Goal: Complete application form

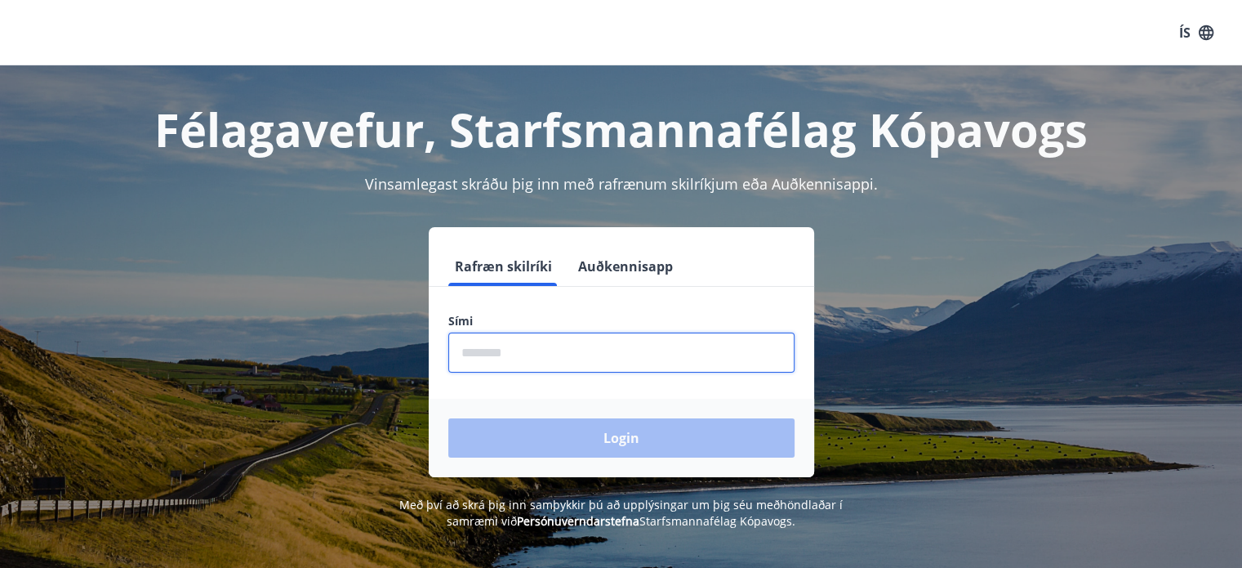
click at [541, 368] on input "phone" at bounding box center [621, 352] width 346 height 40
type input "********"
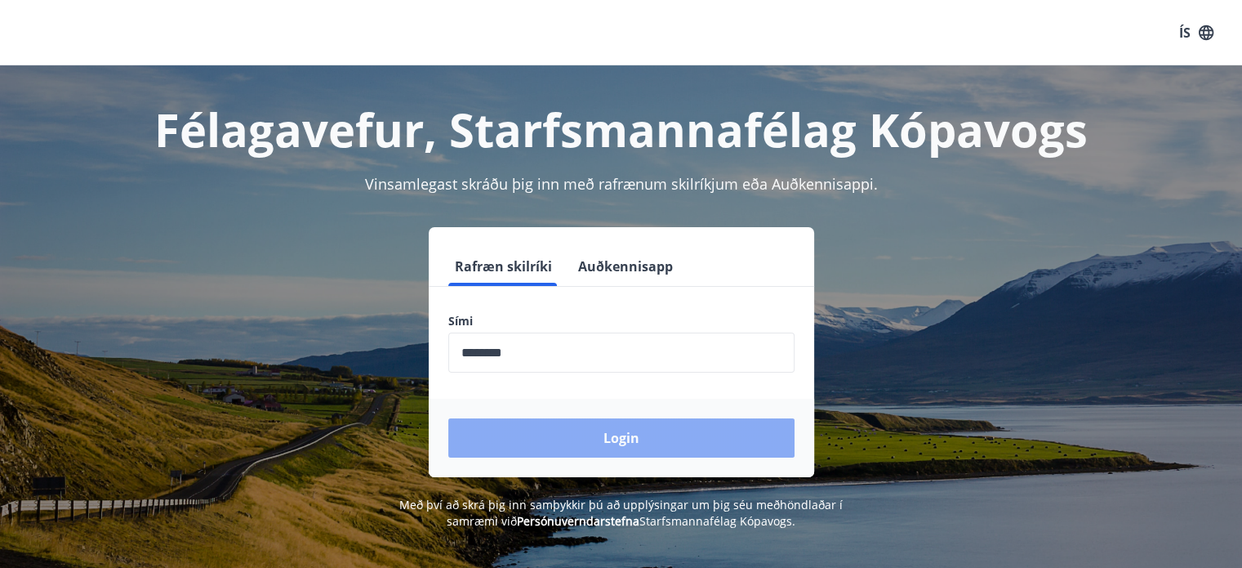
click at [595, 443] on button "Login" at bounding box center [621, 437] width 346 height 39
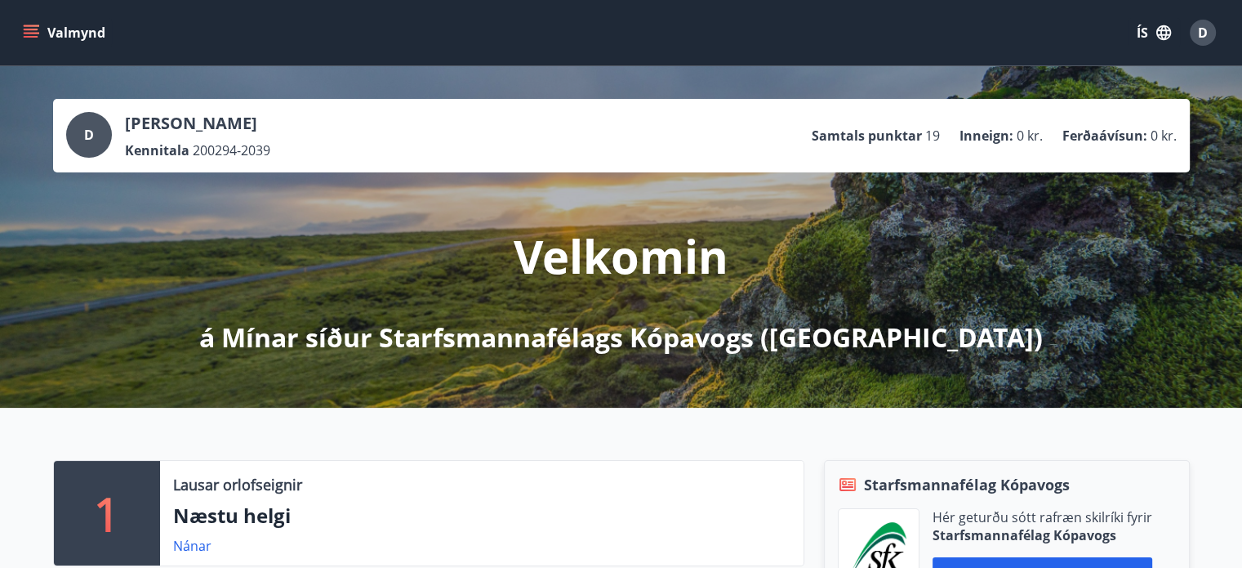
click at [21, 31] on button "Valmynd" at bounding box center [66, 32] width 92 height 29
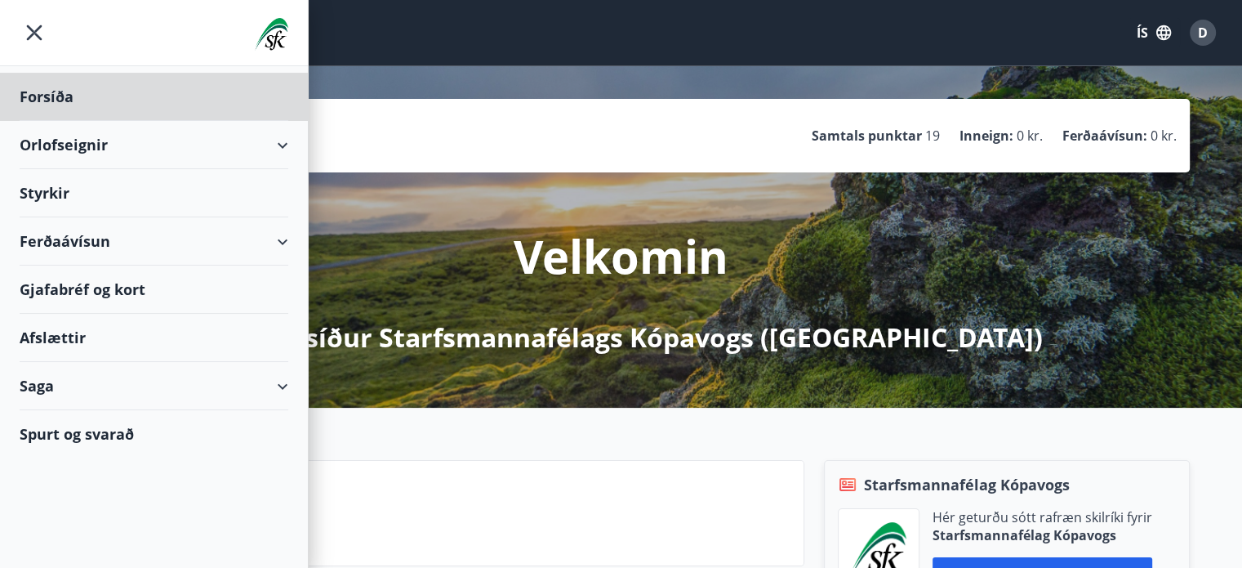
click at [177, 121] on div "Styrkir" at bounding box center [154, 97] width 269 height 48
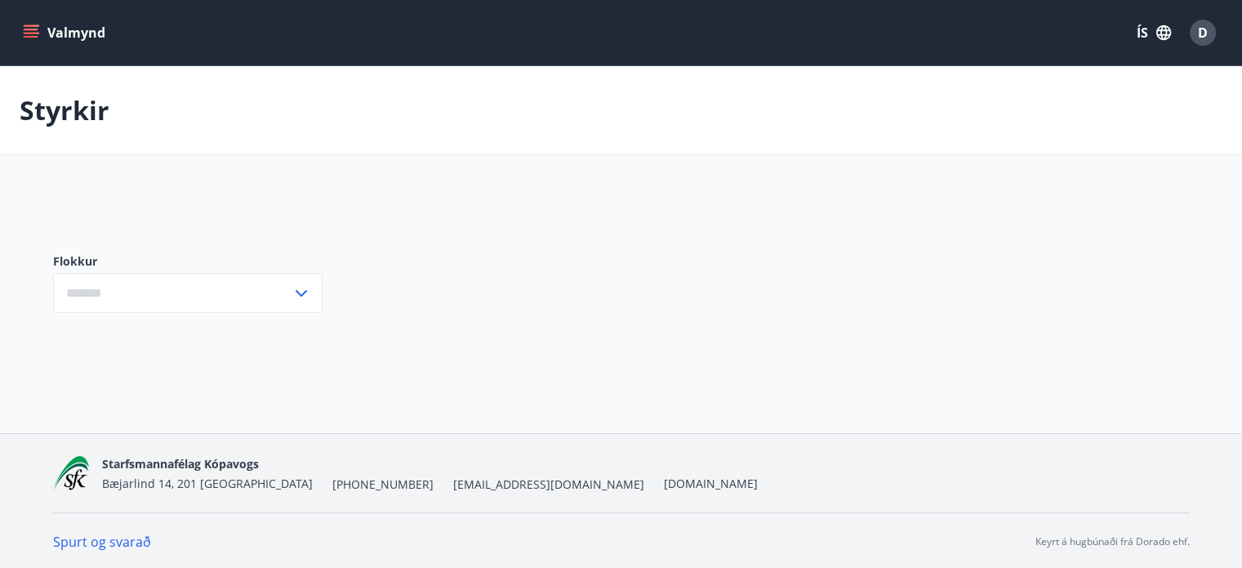
type input "***"
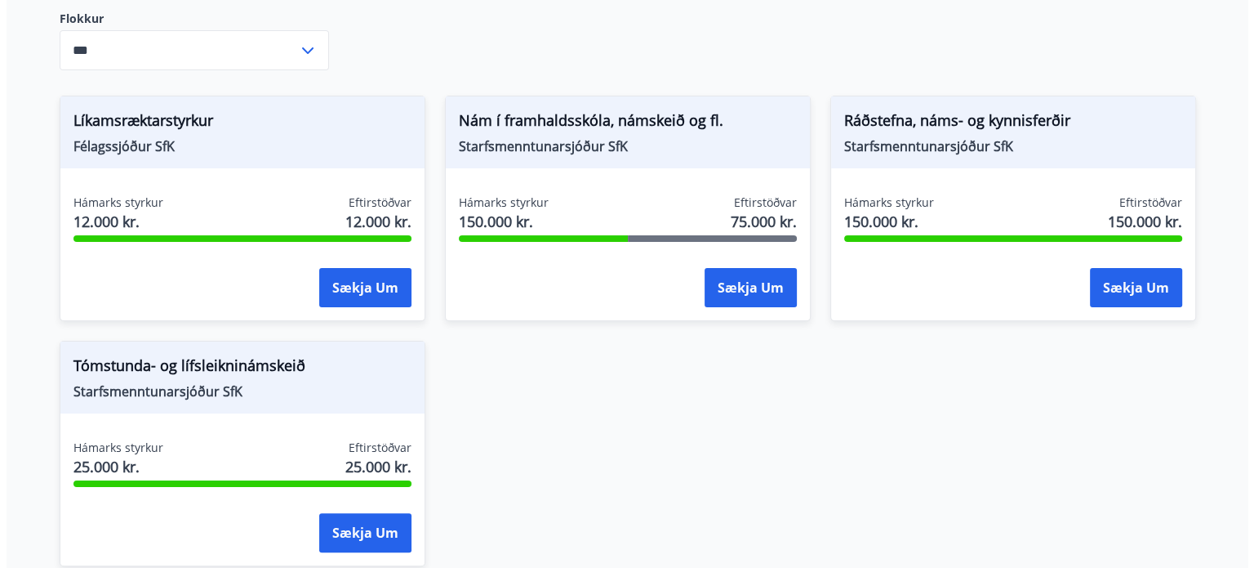
scroll to position [276, 0]
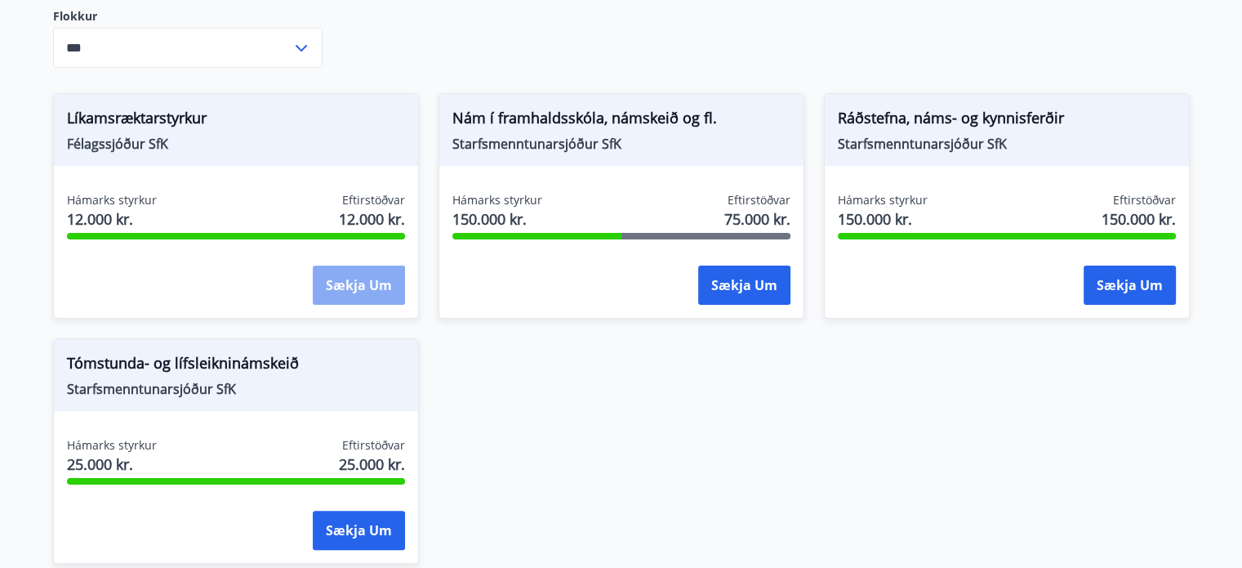
click at [374, 286] on button "Sækja um" at bounding box center [359, 284] width 92 height 39
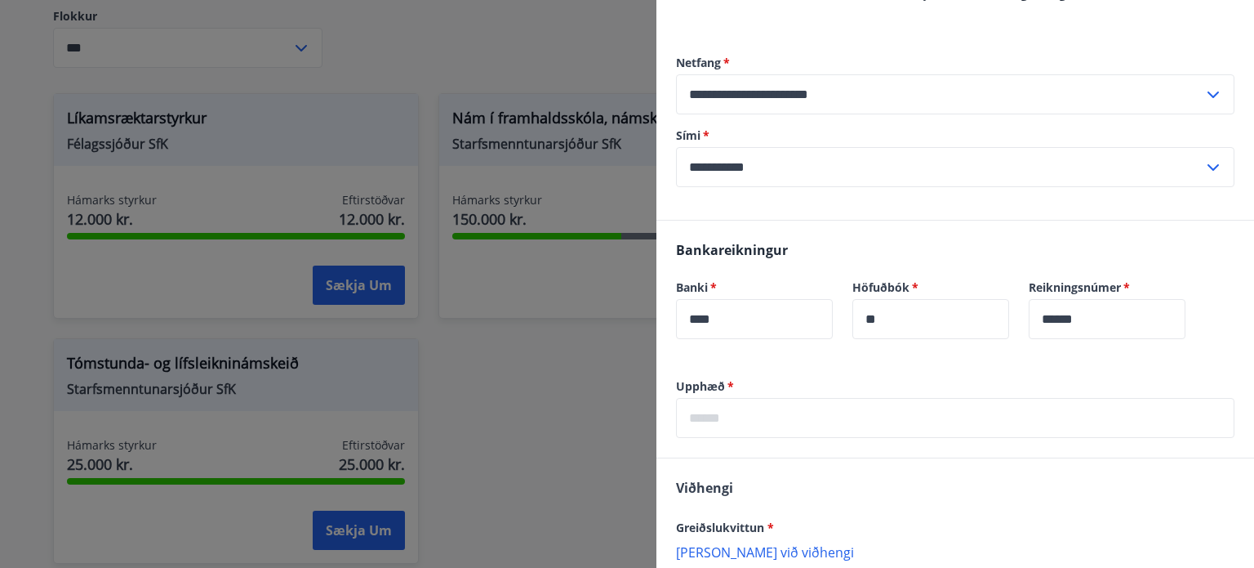
scroll to position [714, 0]
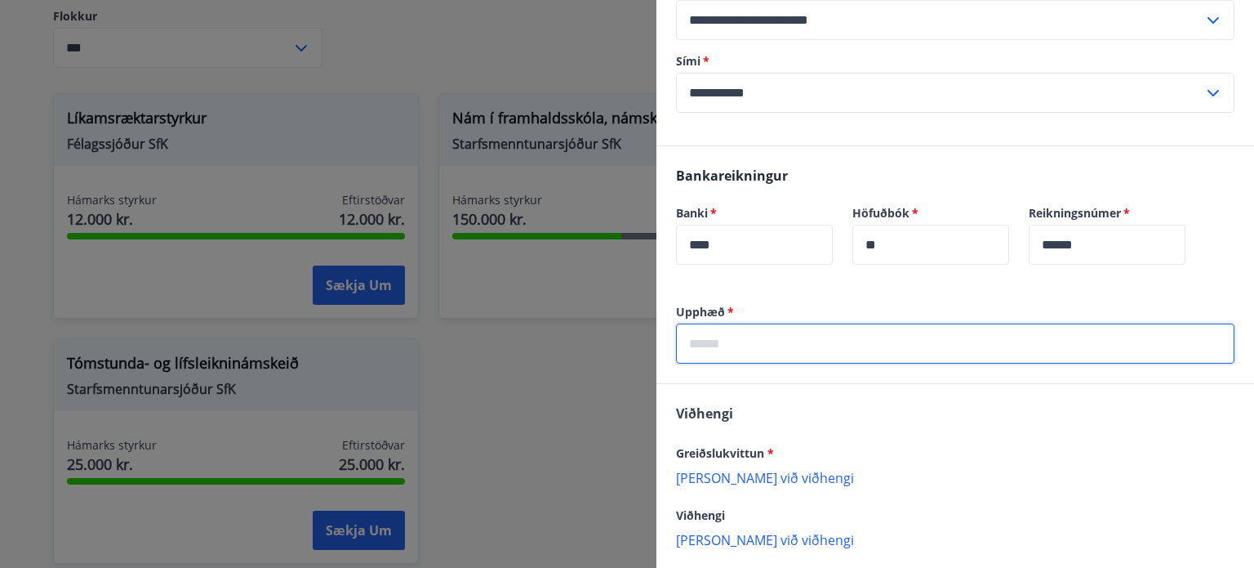
click at [765, 323] on input "text" at bounding box center [955, 343] width 559 height 40
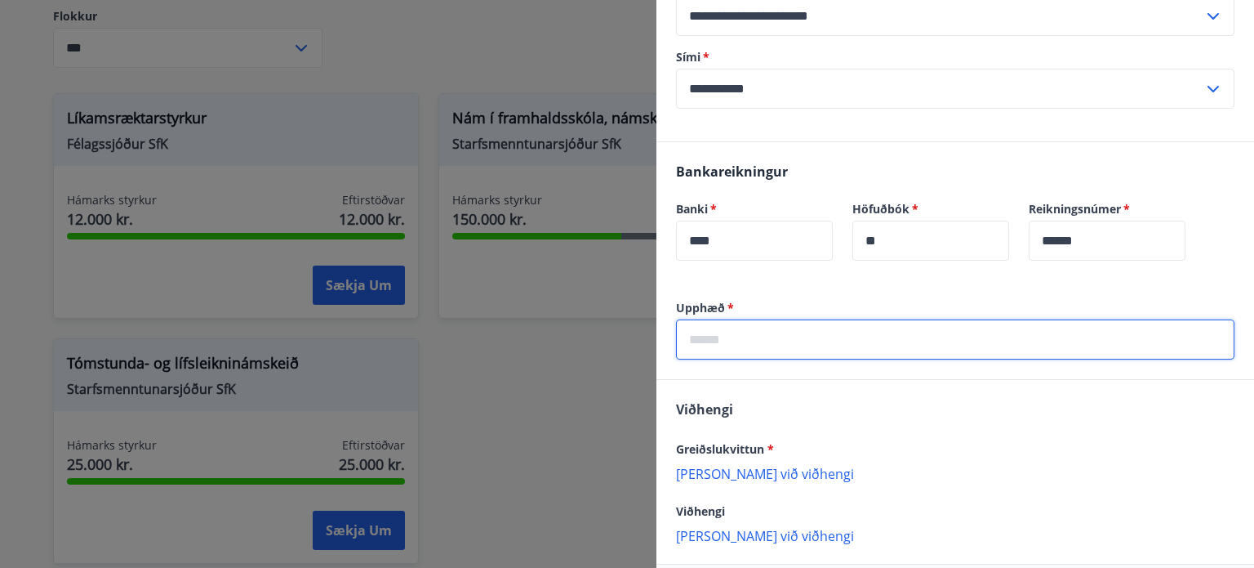
scroll to position [720, 0]
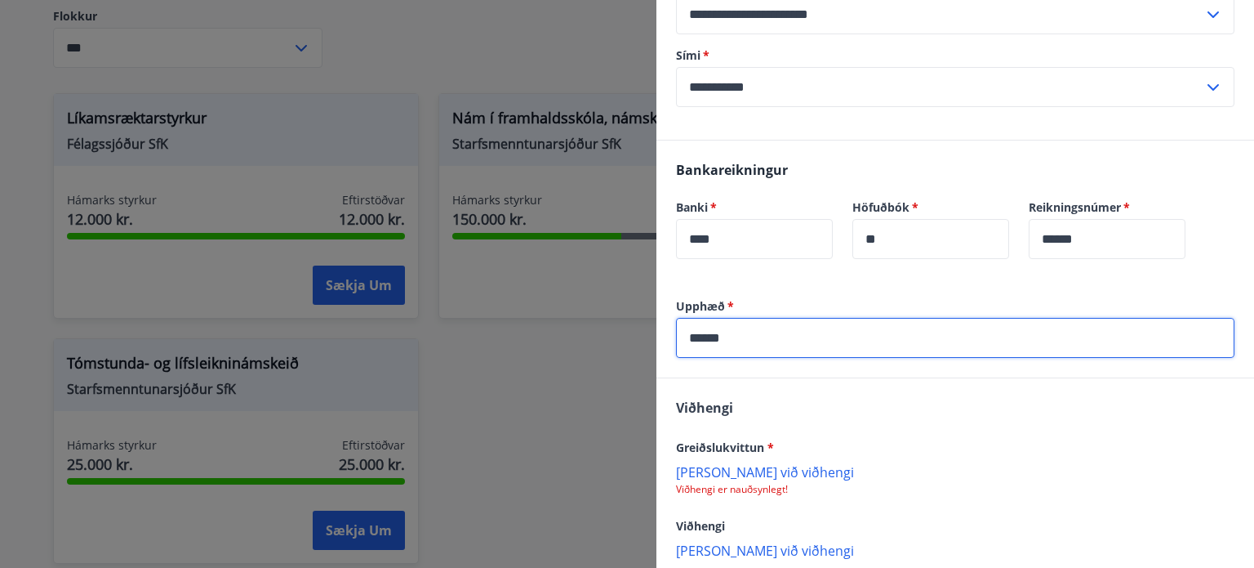
type input "******"
click at [767, 463] on p "Bæta við viðhengi" at bounding box center [955, 471] width 559 height 16
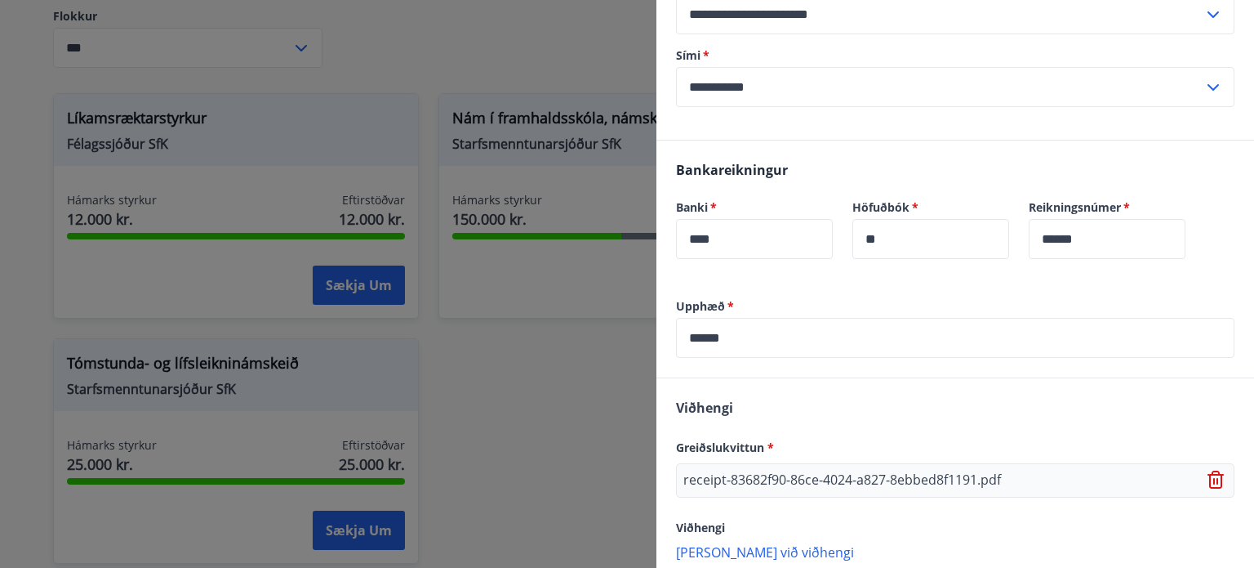
scroll to position [793, 0]
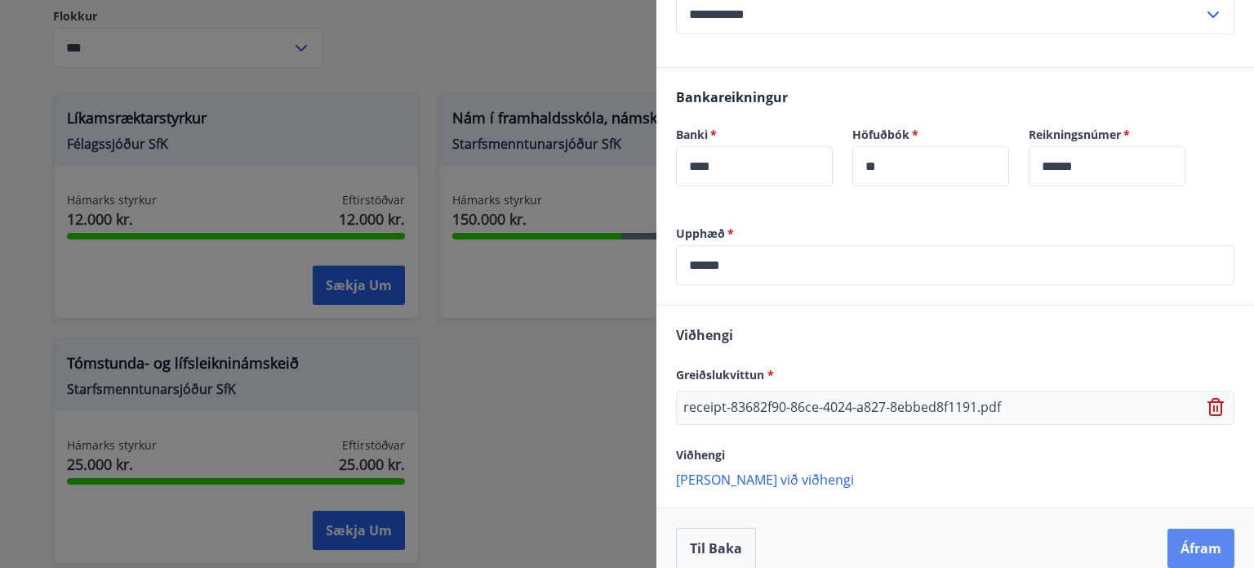
drag, startPoint x: 1192, startPoint y: 547, endPoint x: 1199, endPoint y: 532, distance: 16.1
click at [1199, 532] on div "Til baka Áfram" at bounding box center [955, 547] width 559 height 41
click at [1199, 532] on button "Áfram" at bounding box center [1201, 547] width 67 height 39
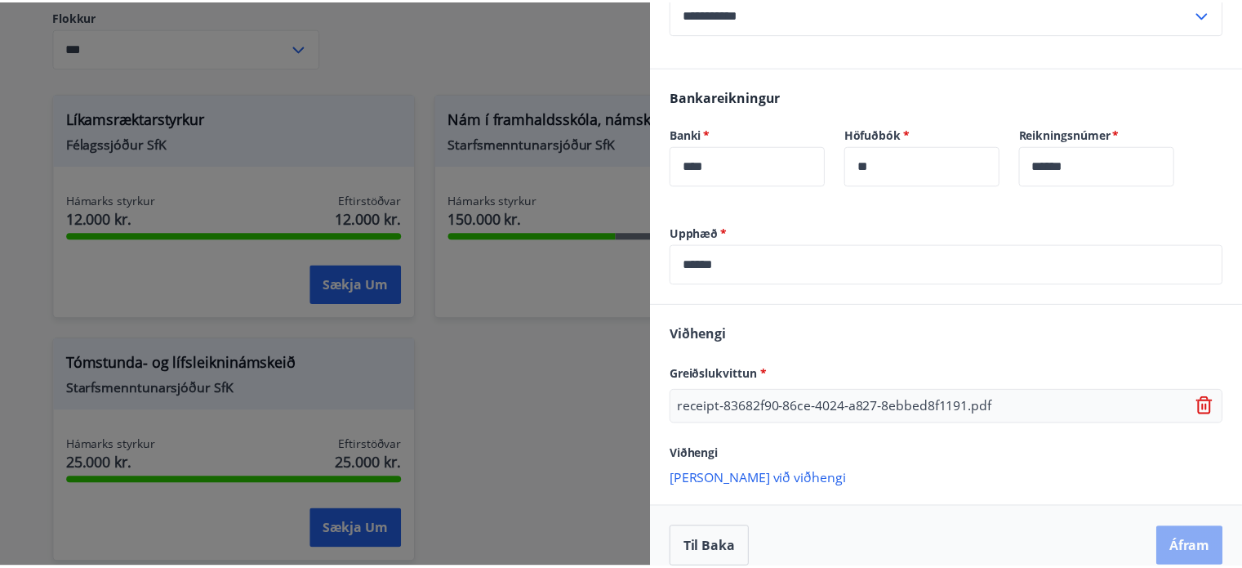
scroll to position [0, 0]
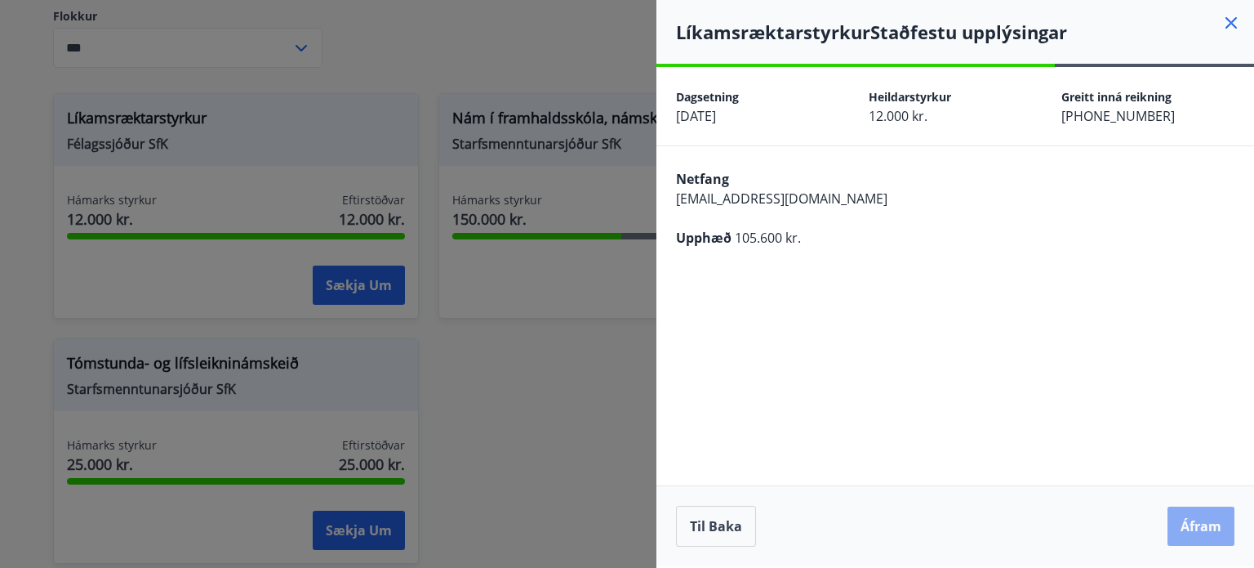
click at [1227, 513] on button "Áfram" at bounding box center [1201, 525] width 67 height 39
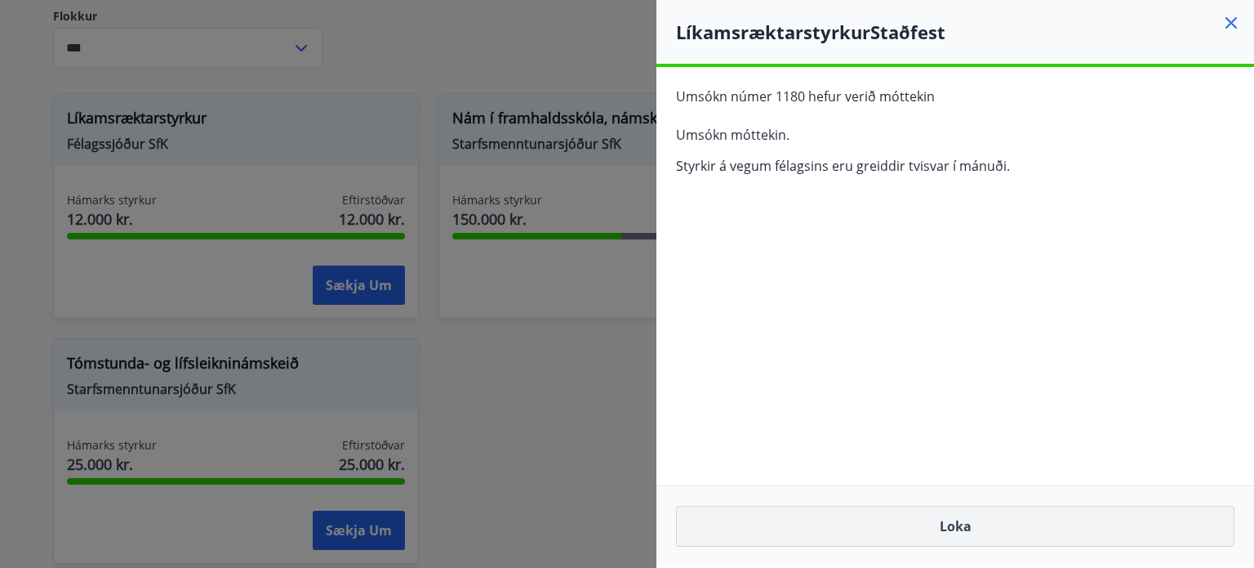
click at [967, 524] on button "Loka" at bounding box center [955, 525] width 559 height 41
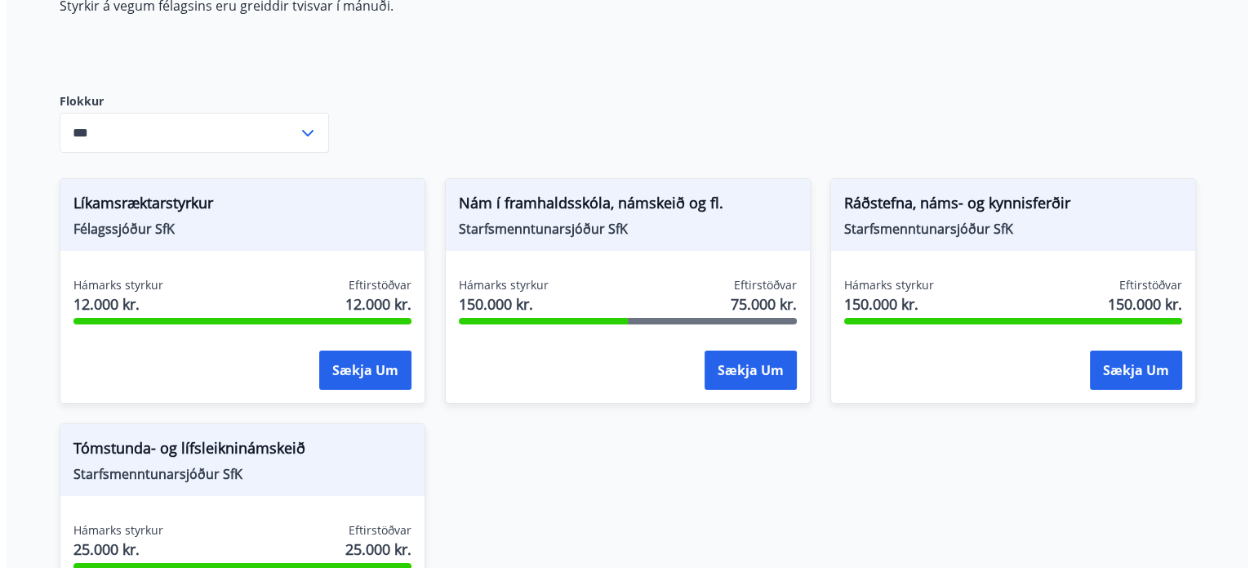
scroll to position [186, 0]
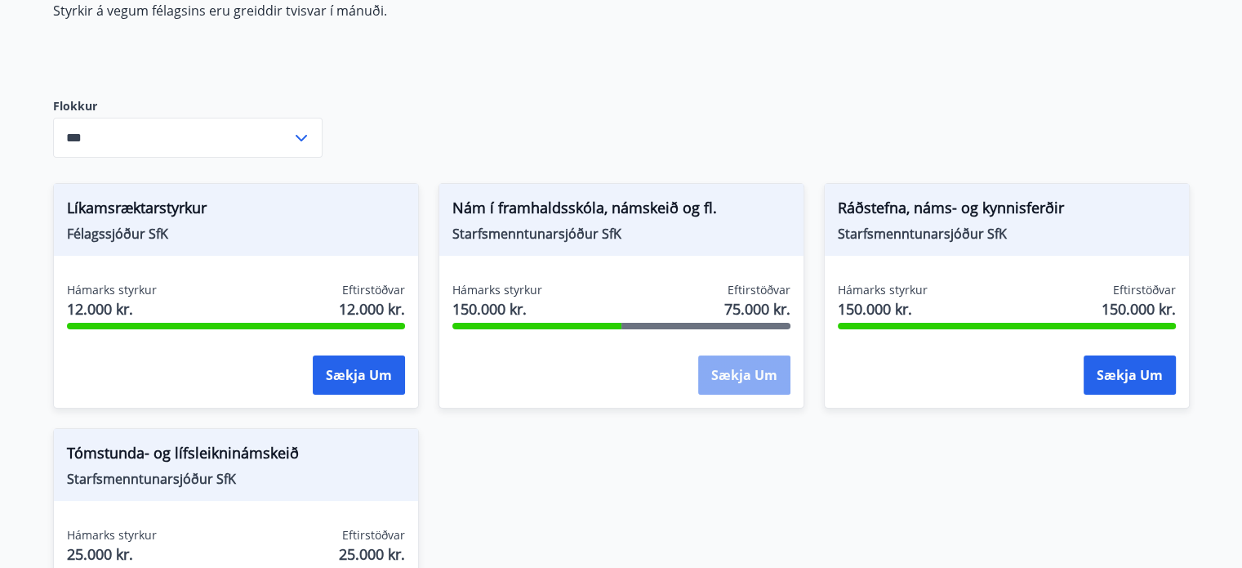
click at [747, 376] on button "Sækja um" at bounding box center [744, 374] width 92 height 39
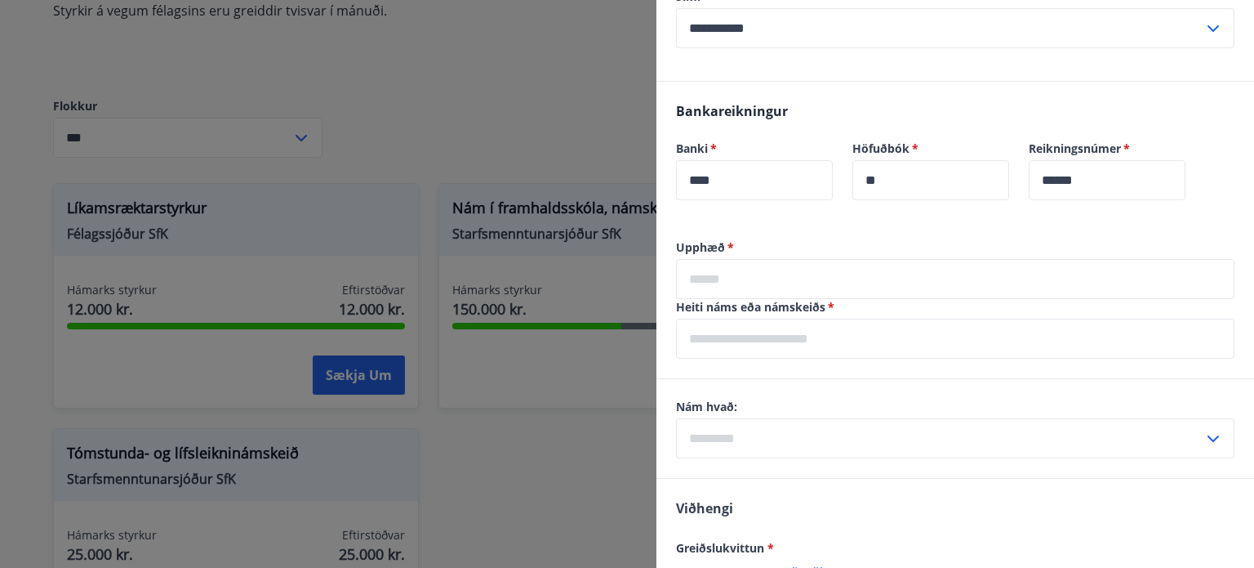
scroll to position [787, 0]
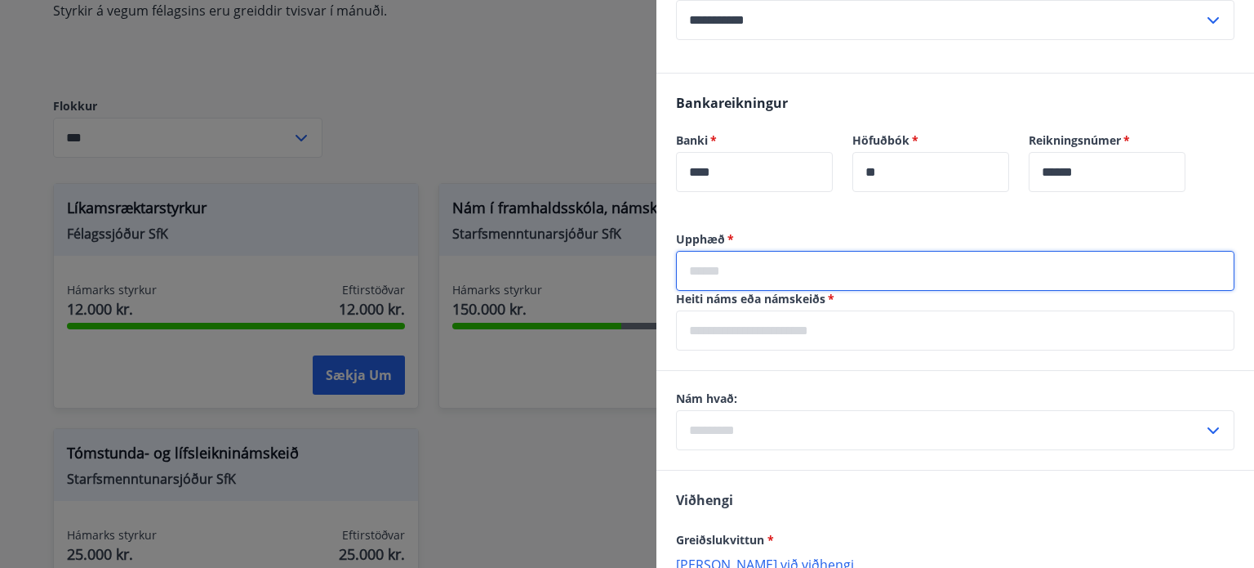
click at [806, 278] on input "text" at bounding box center [955, 271] width 559 height 40
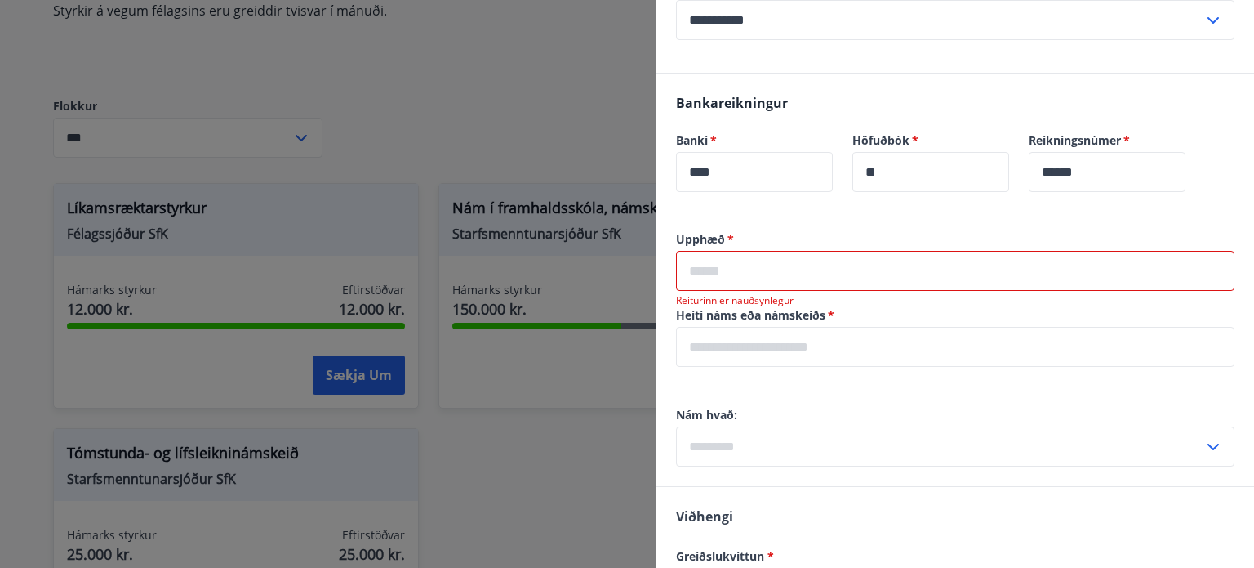
click at [768, 277] on input "text" at bounding box center [955, 271] width 559 height 40
click at [771, 284] on input "text" at bounding box center [955, 271] width 559 height 40
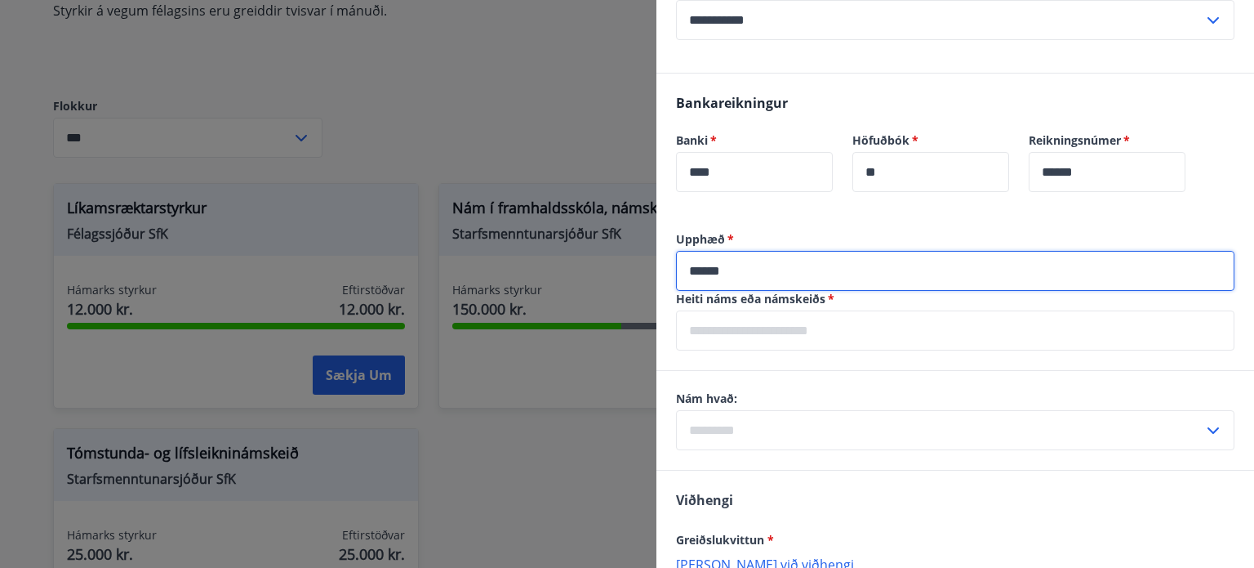
type input "******"
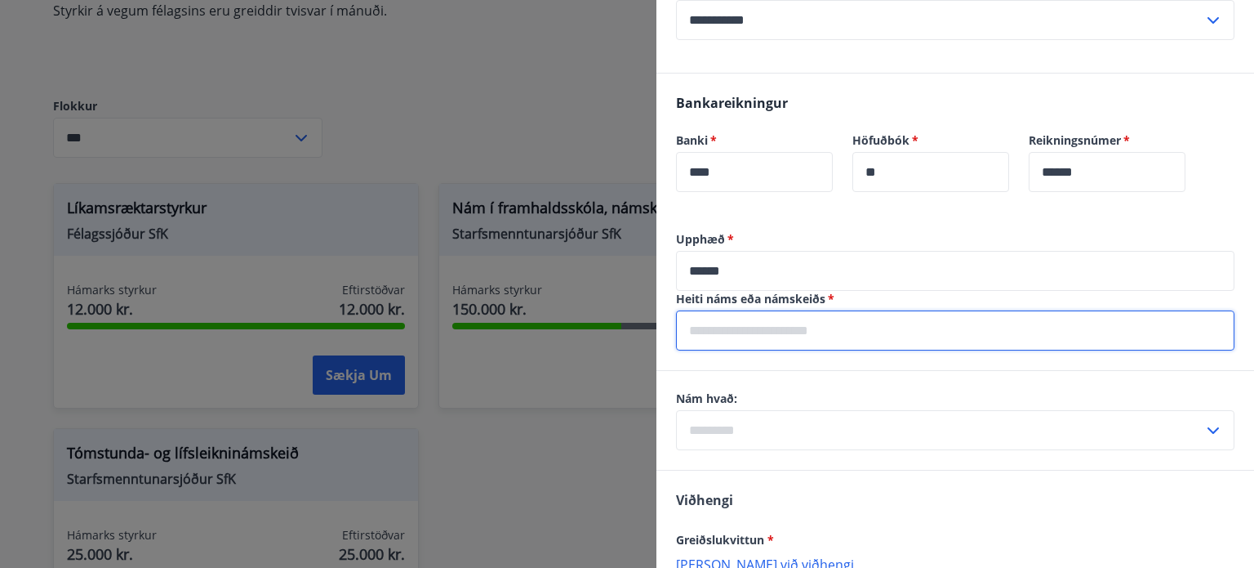
click at [773, 323] on input "text" at bounding box center [955, 330] width 559 height 40
type input "**********"
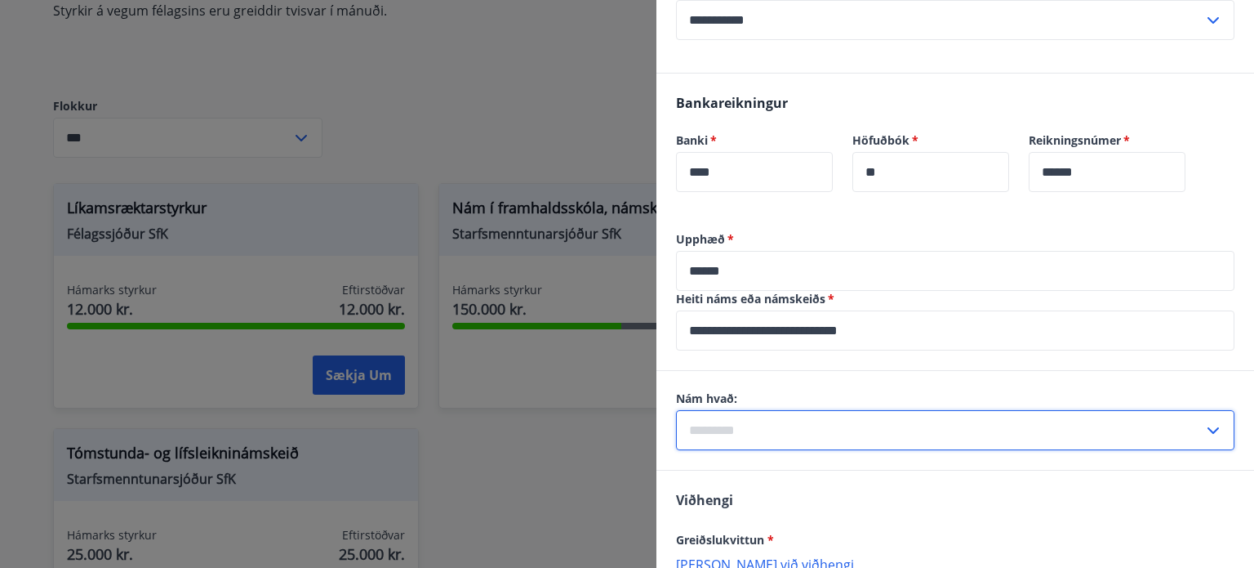
click at [786, 411] on input "text" at bounding box center [939, 430] width 527 height 40
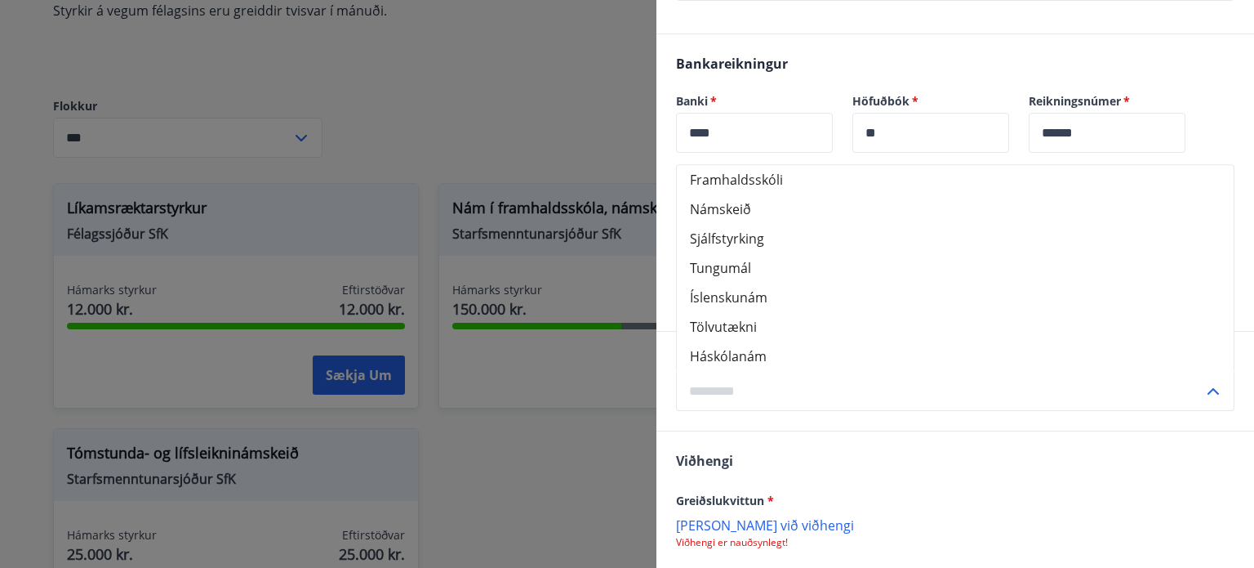
scroll to position [830, 0]
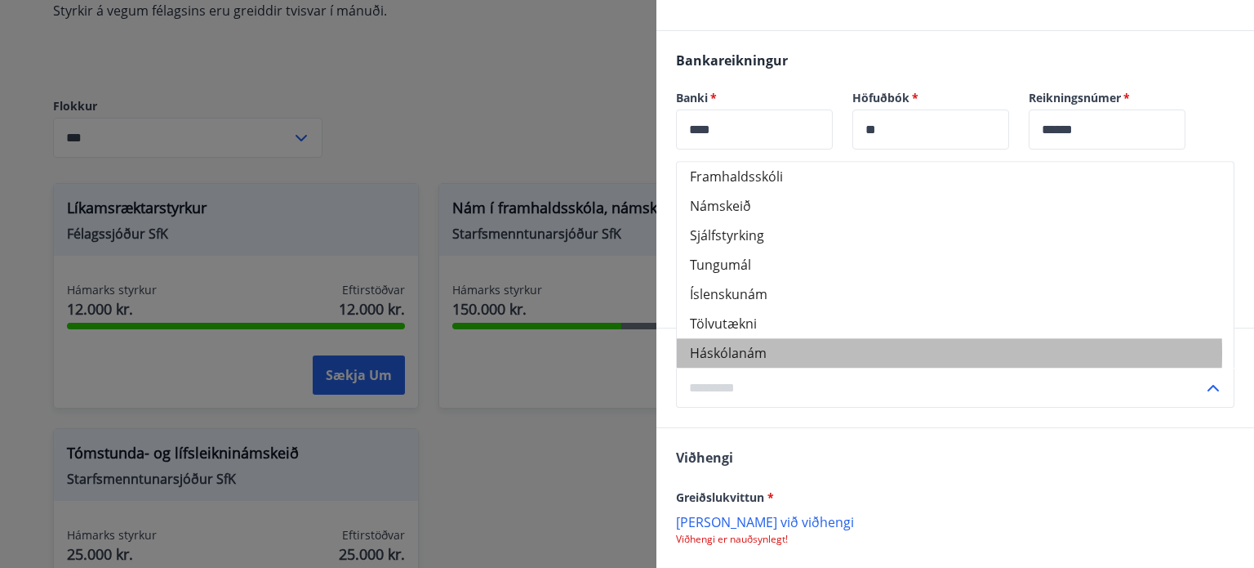
click at [766, 352] on li "Háskólanám" at bounding box center [955, 352] width 557 height 29
type input "**********"
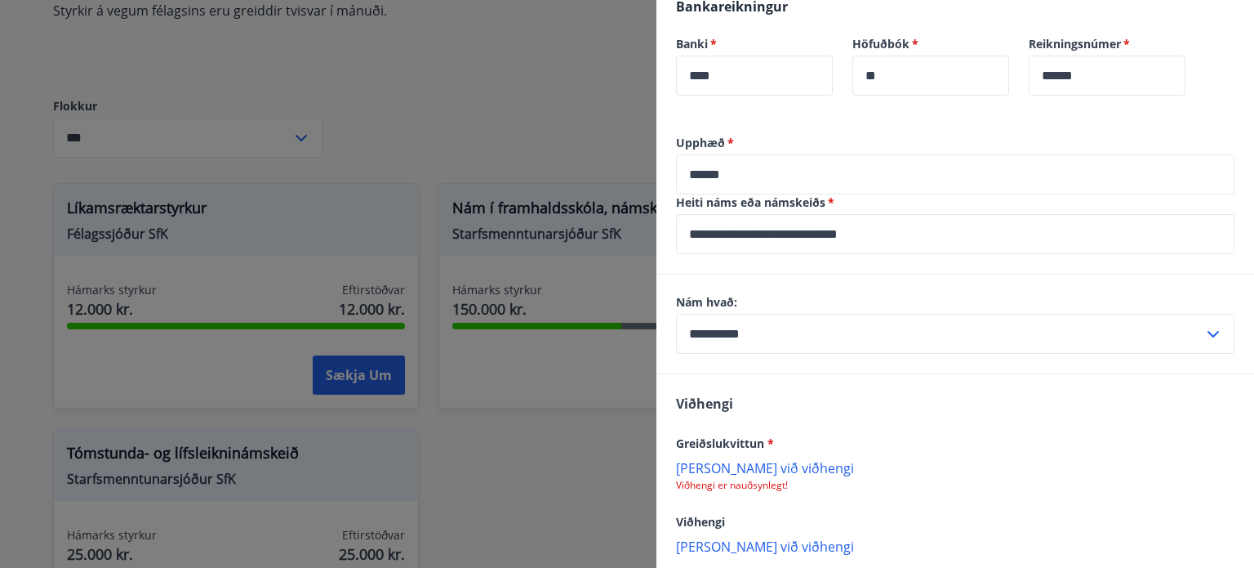
scroll to position [970, 0]
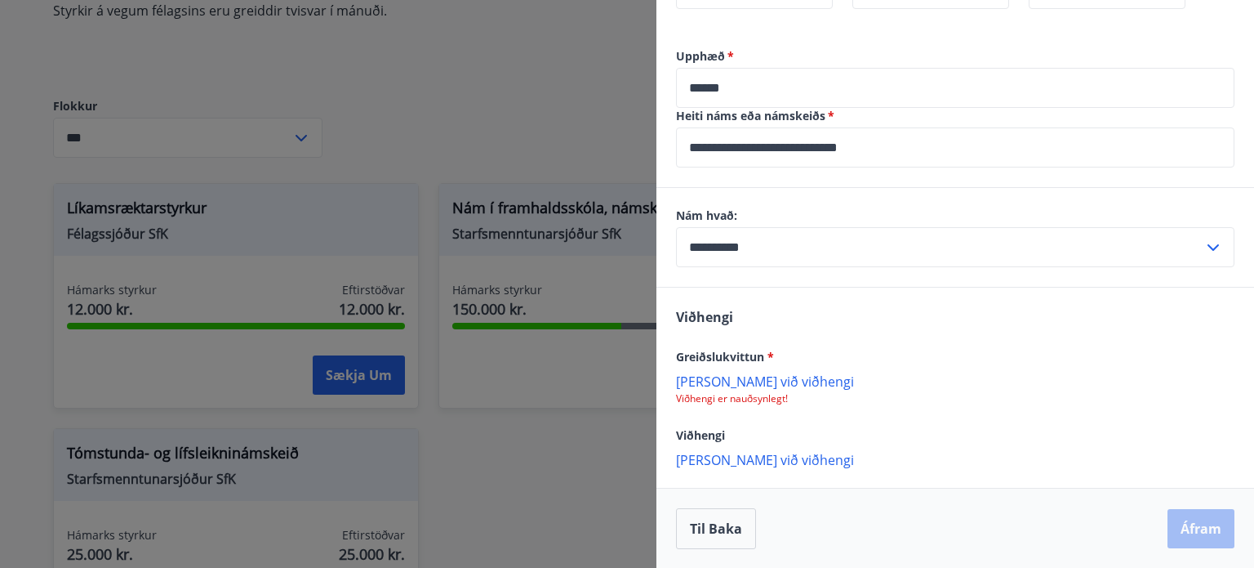
click at [749, 381] on p "Bæta við viðhengi" at bounding box center [955, 380] width 559 height 16
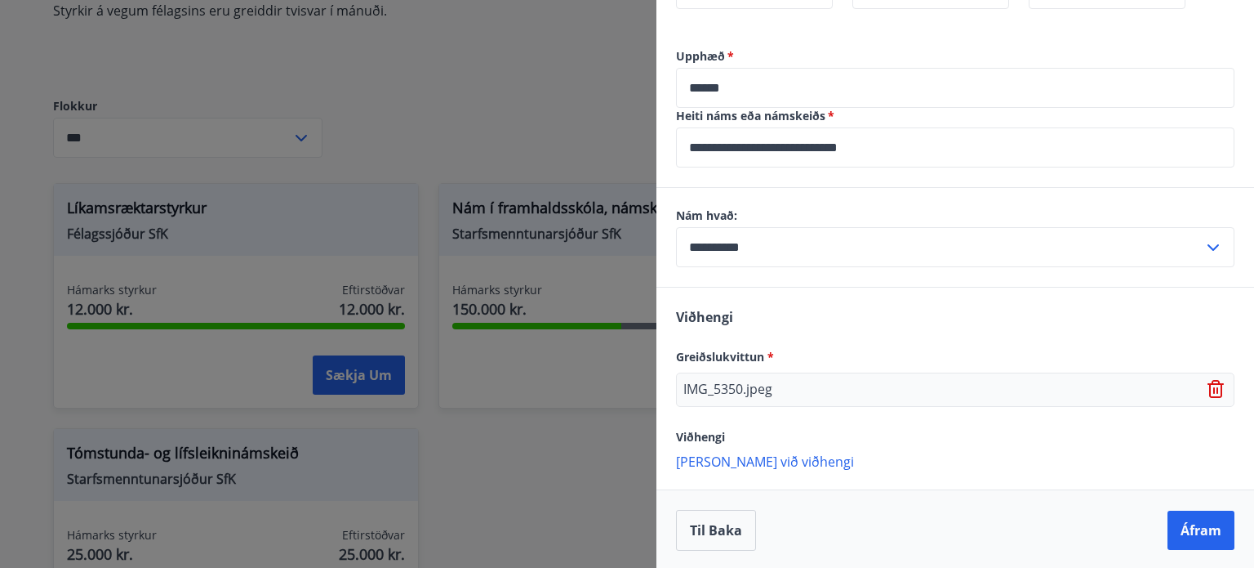
scroll to position [971, 0]
click at [753, 456] on p "Bæta við viðhengi" at bounding box center [955, 460] width 559 height 16
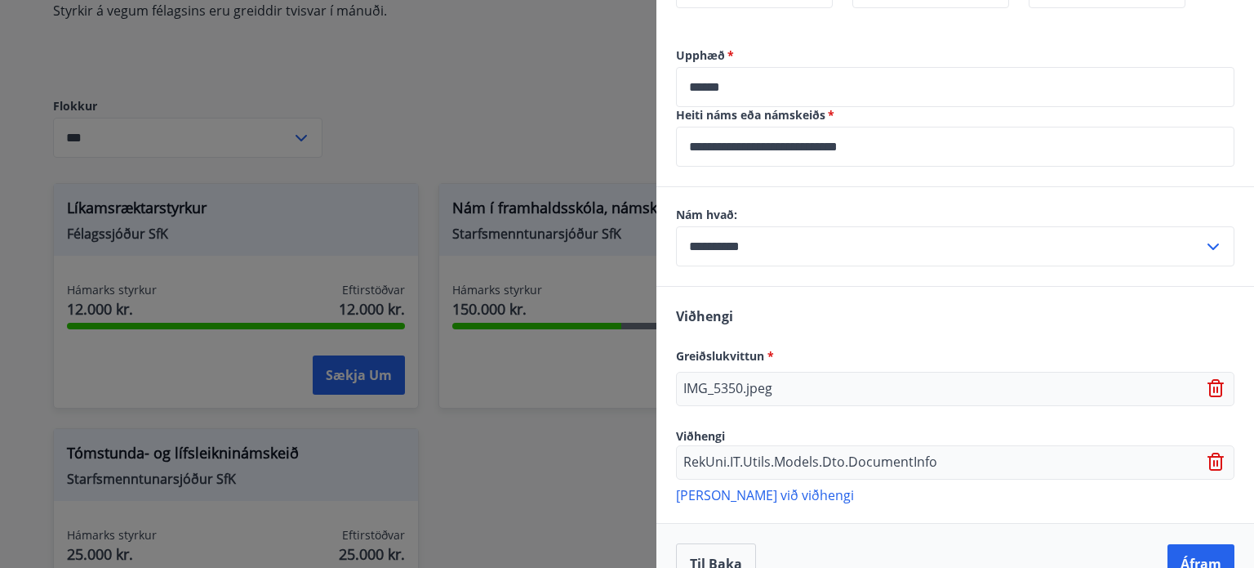
scroll to position [1005, 0]
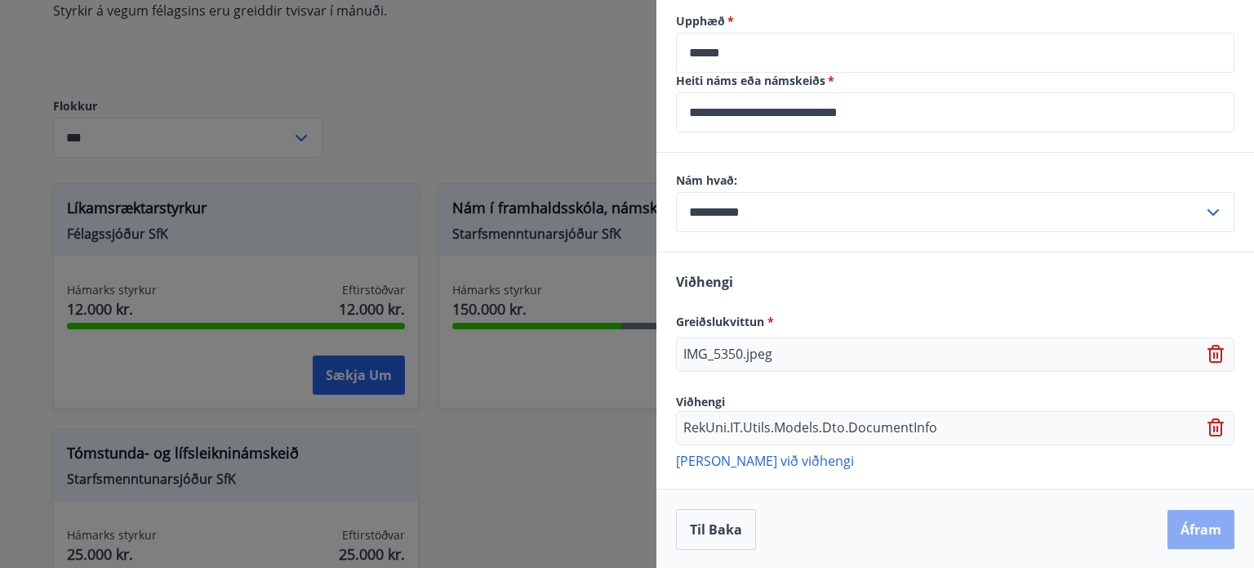
click at [1190, 532] on button "Áfram" at bounding box center [1201, 529] width 67 height 39
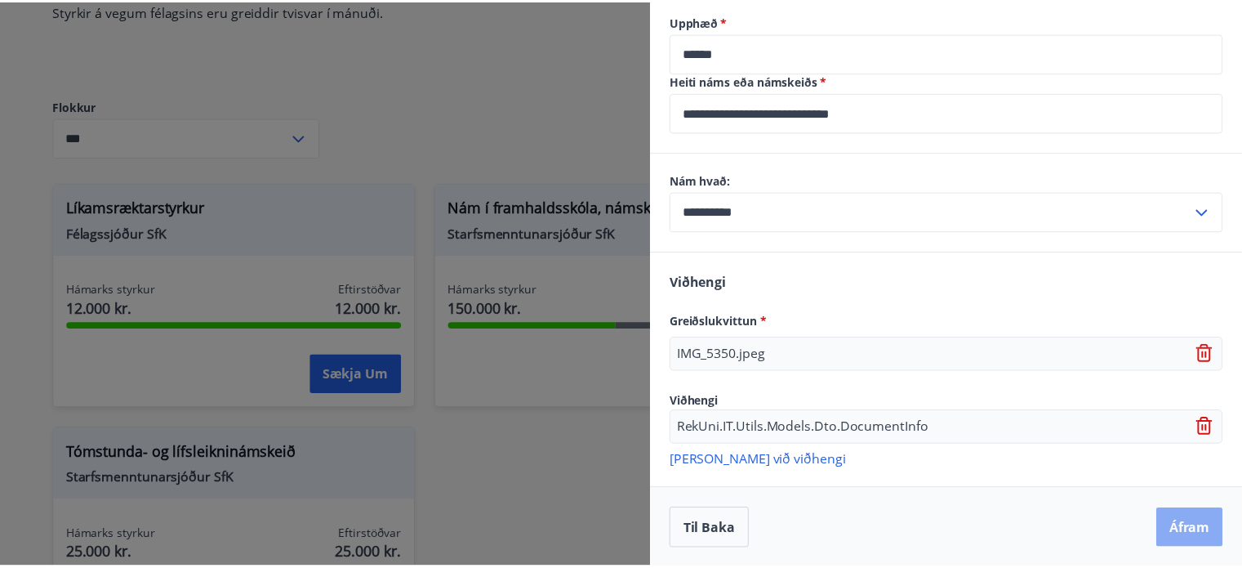
scroll to position [0, 0]
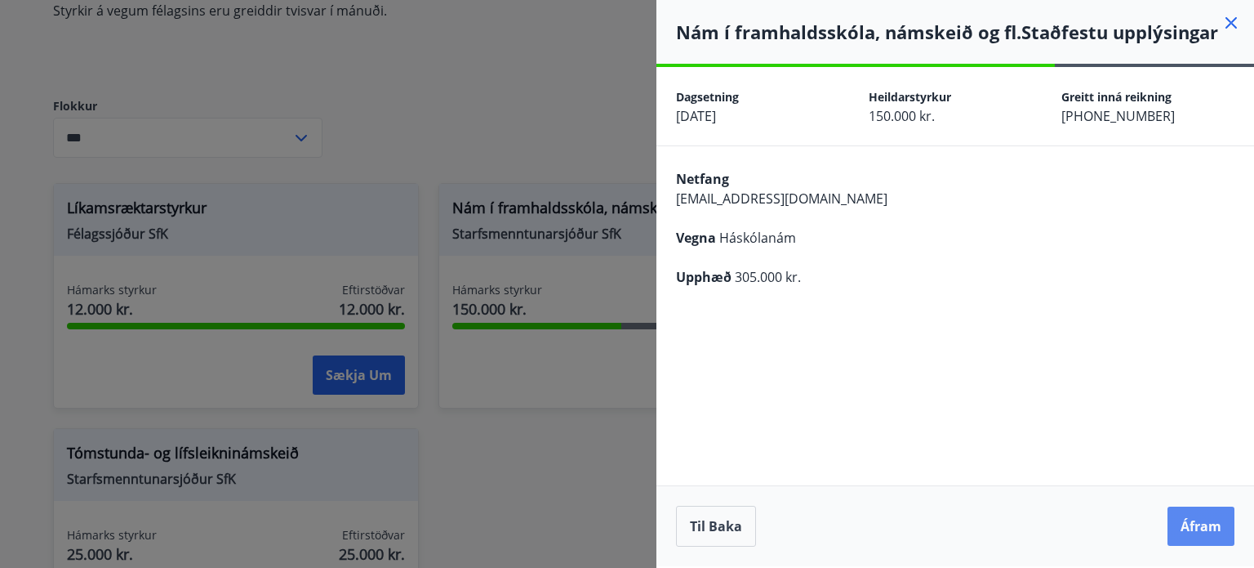
click at [1177, 530] on button "Áfram" at bounding box center [1201, 525] width 67 height 39
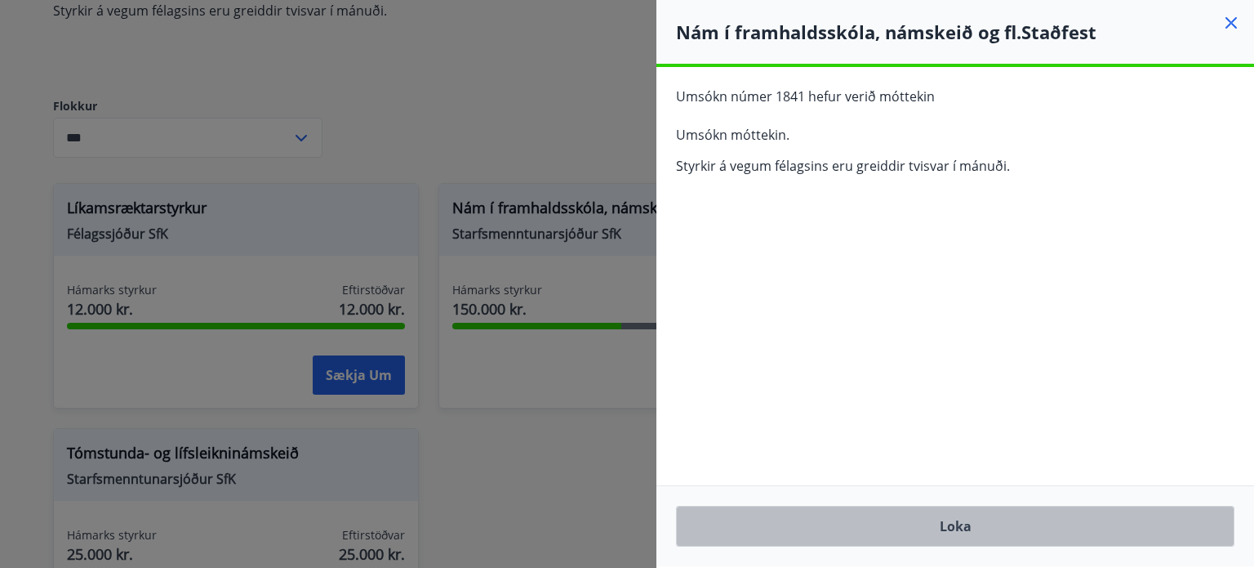
click at [959, 530] on button "Loka" at bounding box center [955, 525] width 559 height 41
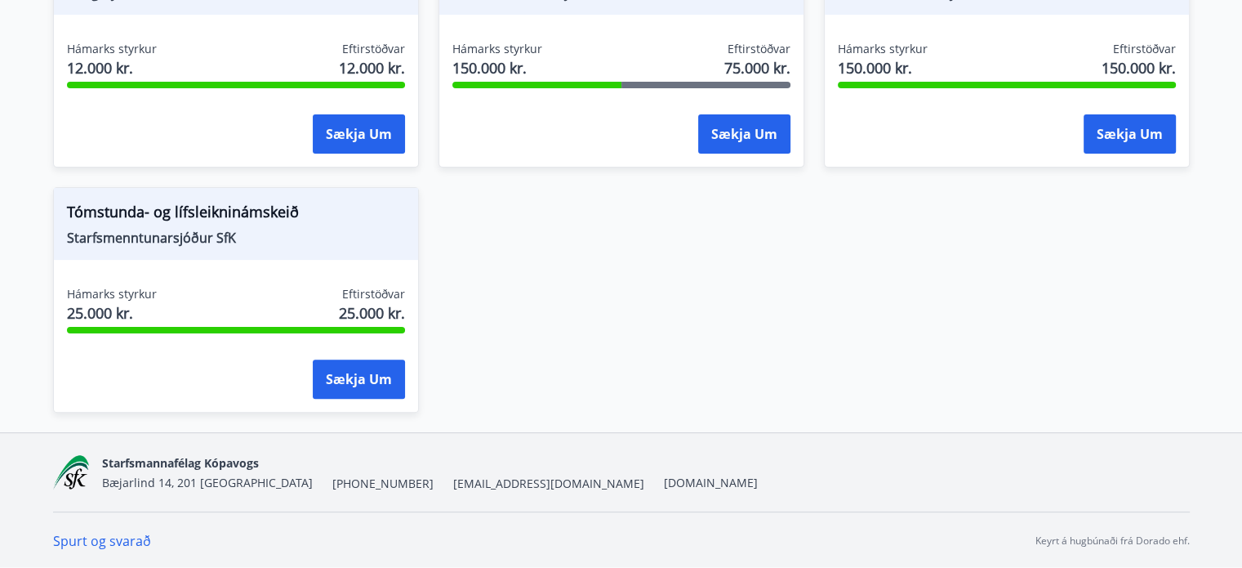
scroll to position [166, 0]
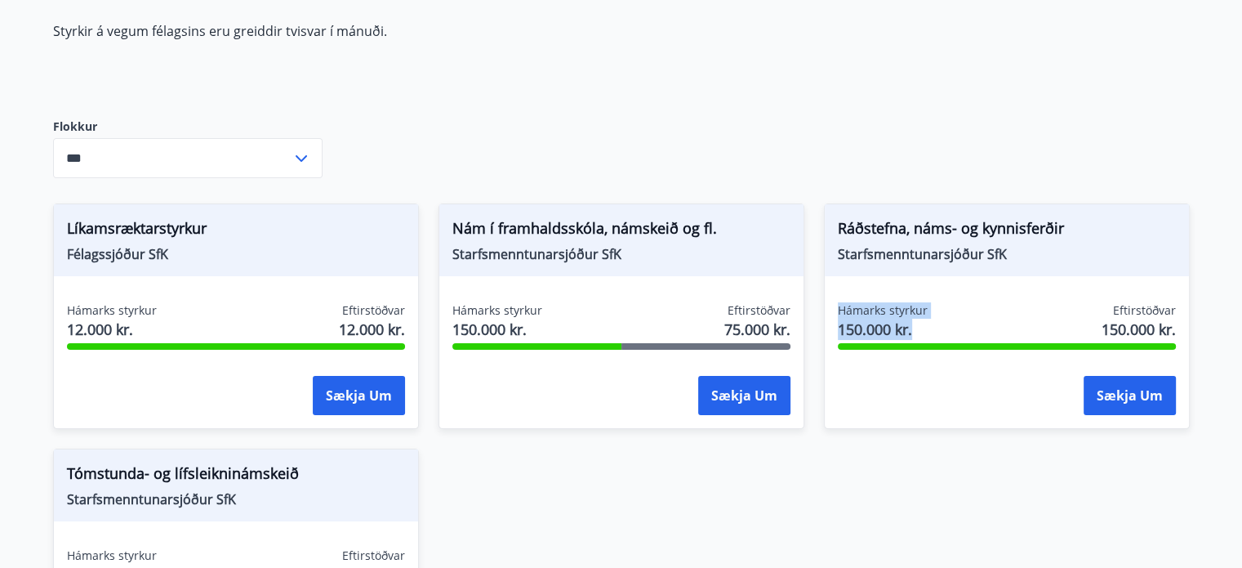
drag, startPoint x: 946, startPoint y: 335, endPoint x: 832, endPoint y: 306, distance: 117.0
click at [832, 306] on div "Hámarks styrkur 150.000 kr. Eftirstöðvar 150.000 kr. Sækja um" at bounding box center [1007, 361] width 364 height 119
drag, startPoint x: 832, startPoint y: 306, endPoint x: 1216, endPoint y: 332, distance: 384.7
click at [1216, 332] on main "Styrkir Styrkir á vegum félagsins eru greiddir tvisvar í mánuði. Flokkur *** ​ …" at bounding box center [621, 296] width 1242 height 793
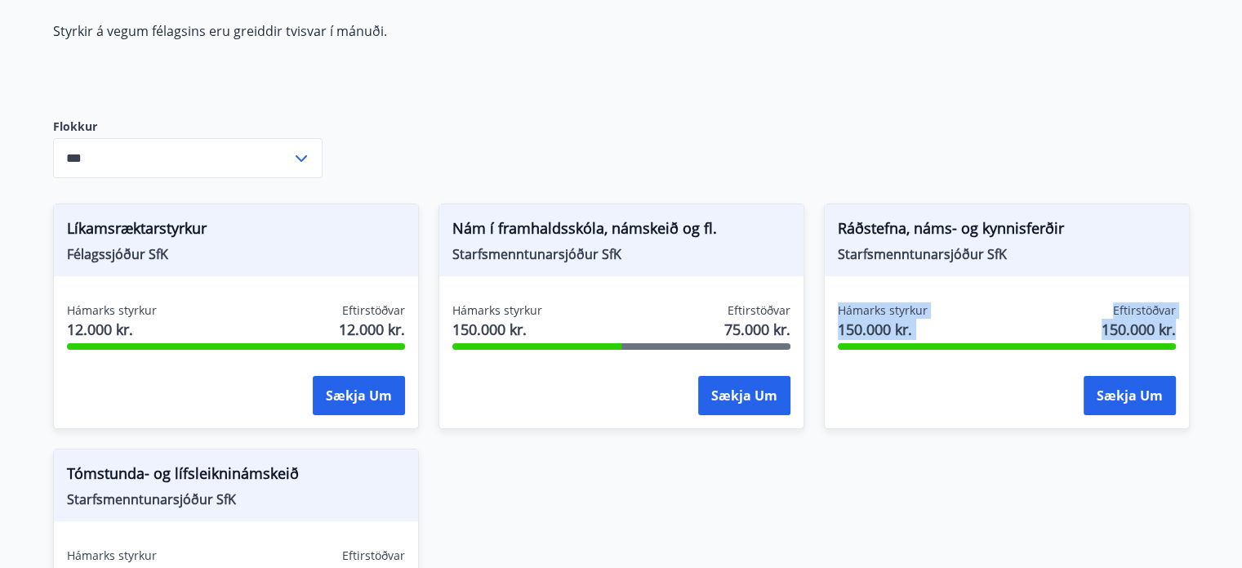
scroll to position [0, 0]
